Goal: Check status

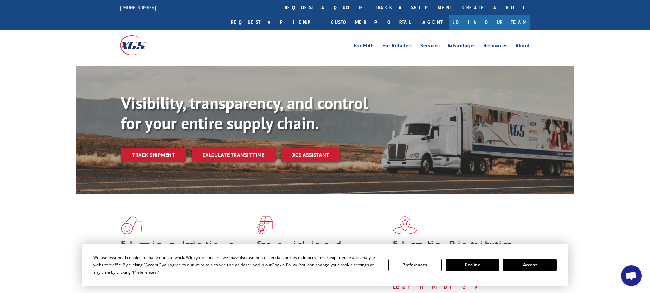
click at [531, 265] on button "Accept" at bounding box center [529, 265] width 53 height 12
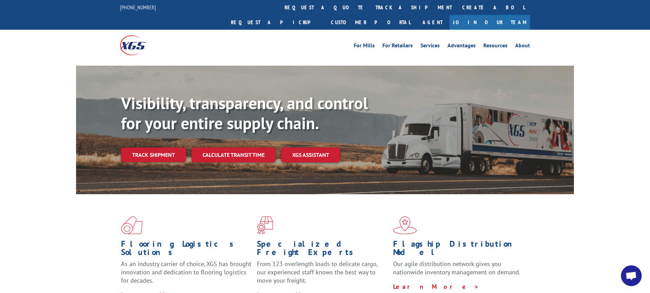
click at [631, 277] on span "Open chat" at bounding box center [631, 277] width 11 height 10
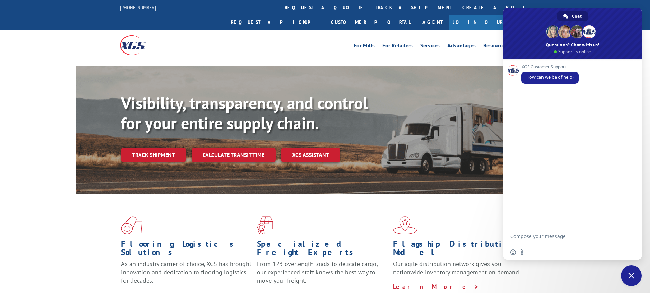
click at [579, 238] on textarea "Compose your message..." at bounding box center [566, 236] width 111 height 17
click at [66, 223] on div "Flooring Logistics Solutions As an industry carrier of choice, XGS has brought …" at bounding box center [325, 263] width 650 height 139
click at [577, 226] on textarea "good morning, i would like to get the status of these load# please:" at bounding box center [566, 227] width 111 height 36
paste textarea "527123990"
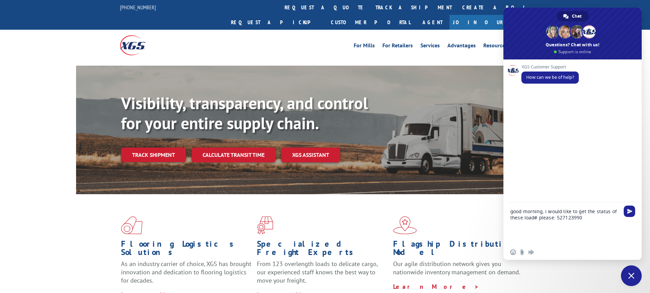
scroll to position [0, 0]
click at [95, 218] on div "Flooring Logistics Solutions As an industry carrier of choice, XGS has brought …" at bounding box center [325, 257] width 498 height 127
click at [592, 218] on textarea "good morning, i would like to get the status of these load# please: 527123990 ," at bounding box center [566, 224] width 111 height 42
paste textarea "527120237"
drag, startPoint x: 90, startPoint y: 235, endPoint x: 182, endPoint y: 235, distance: 92.0
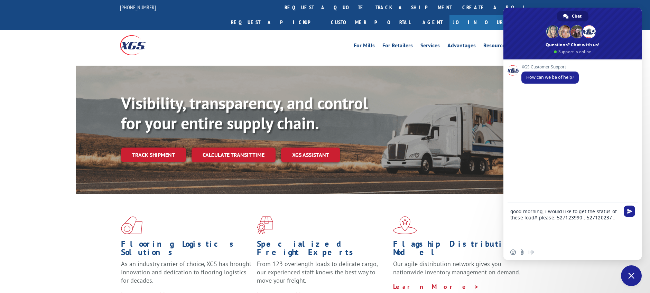
click at [90, 235] on div "Flooring Logistics Solutions As an industry carrier of choice, XGS has brought …" at bounding box center [325, 257] width 498 height 127
click at [614, 221] on textarea "good morning, i would like to get the status of these load# please: 527123990 ,…" at bounding box center [566, 224] width 111 height 42
paste textarea "527106253"
click at [49, 218] on div "Flooring Logistics Solutions As an industry carrier of choice, XGS has brought …" at bounding box center [325, 263] width 650 height 139
click at [557, 223] on textarea "good morning, i would like to get the status of these load# please: 527123990 ,…" at bounding box center [566, 224] width 111 height 42
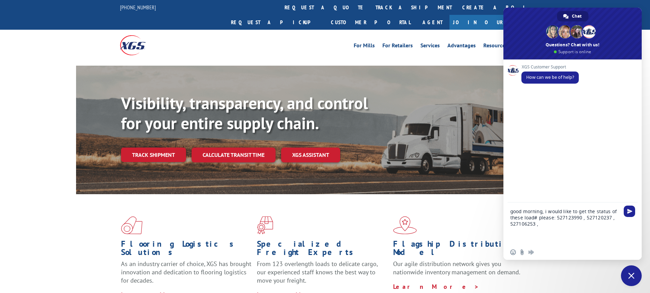
paste textarea "527077133"
type textarea "good morning, i would like to get the status of these load# please: 527123990 ,…"
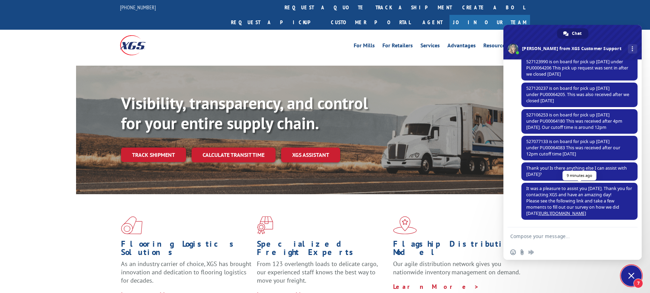
scroll to position [26, 0]
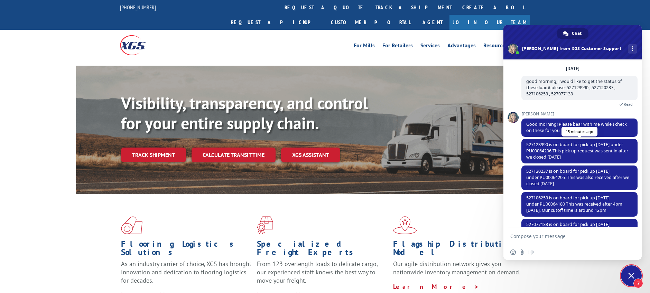
click at [539, 149] on span "527123990 is on board for pick up [DATE] under PU00064206 This pick up request …" at bounding box center [578, 151] width 102 height 18
copy span "PU00064206"
click at [86, 247] on div "Flooring Logistics Solutions As an industry carrier of choice, XGS has brought …" at bounding box center [325, 257] width 498 height 127
click at [554, 177] on span "527120237 is on board for pick up [DATE] under PU00064205. This was also receiv…" at bounding box center [578, 177] width 103 height 18
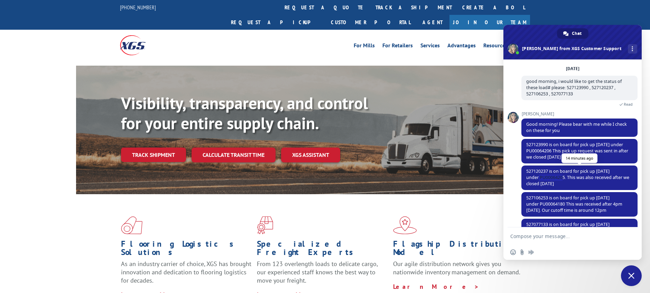
click at [554, 177] on span "527120237 is on board for pick up [DATE] under PU00064205. This was also receiv…" at bounding box center [578, 177] width 103 height 18
copy span "PU00064205"
drag, startPoint x: 68, startPoint y: 227, endPoint x: 104, endPoint y: 221, distance: 36.4
click at [68, 227] on div "Flooring Logistics Solutions As an industry carrier of choice, XGS has brought …" at bounding box center [325, 263] width 650 height 139
click at [555, 204] on span "527106253 is on board for pick up [DATE] under PU00064180 This was received aft…" at bounding box center [575, 204] width 96 height 18
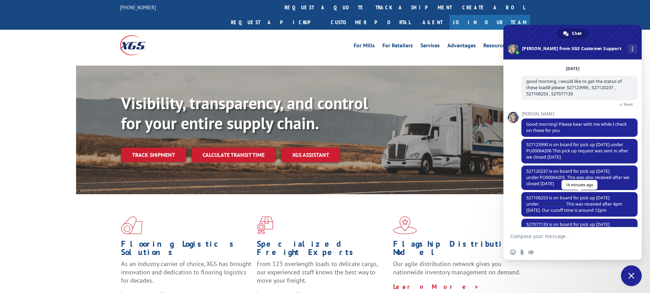
click at [555, 204] on span "527106253 is on board for pick up [DATE] under PU00064180 This was received aft…" at bounding box center [575, 204] width 96 height 18
copy span "PU00064180"
click at [83, 231] on div "Flooring Logistics Solutions As an industry carrier of choice, XGS has brought …" at bounding box center [325, 257] width 498 height 127
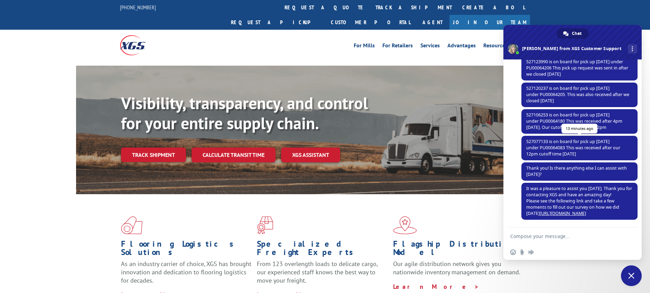
click at [553, 147] on span "527077133 is on board for pick up [DATE] under PU00064083 This was received aft…" at bounding box center [574, 148] width 94 height 18
copy span "PU00064083"
